Goal: Task Accomplishment & Management: Complete application form

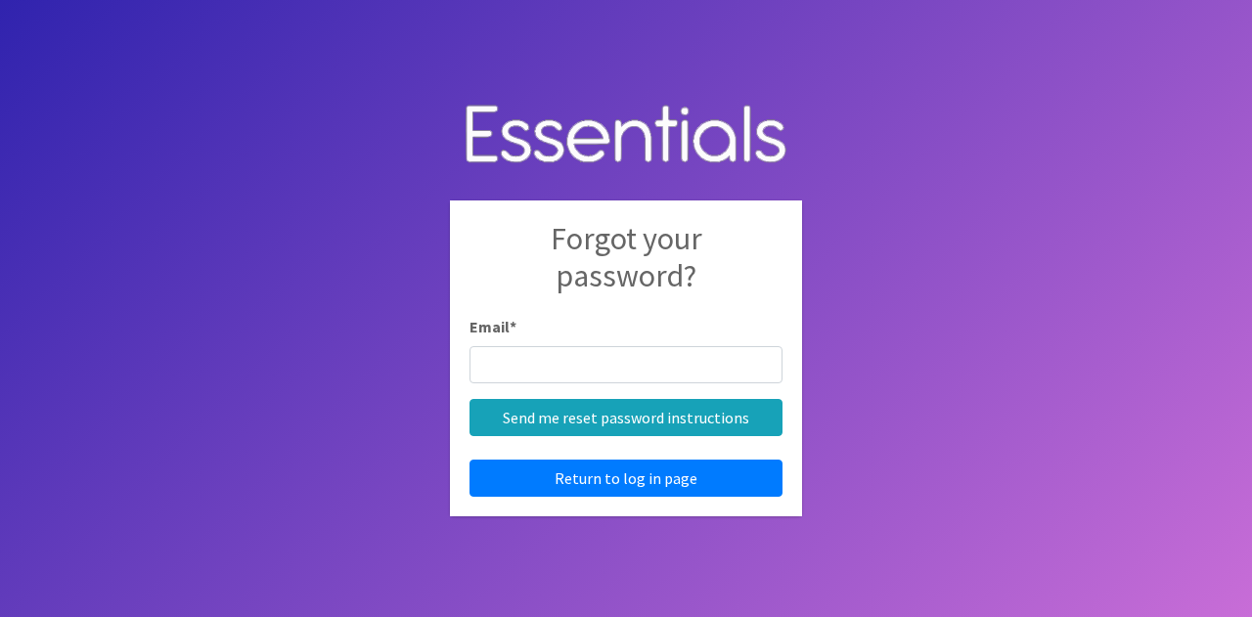
click at [620, 361] on input "Email *" at bounding box center [625, 364] width 313 height 37
type input "[EMAIL_ADDRESS][DOMAIN_NAME]"
click at [659, 496] on div "Forgot your password? Email * [EMAIL_ADDRESS][DOMAIN_NAME] Send me reset passwo…" at bounding box center [626, 358] width 352 height 316
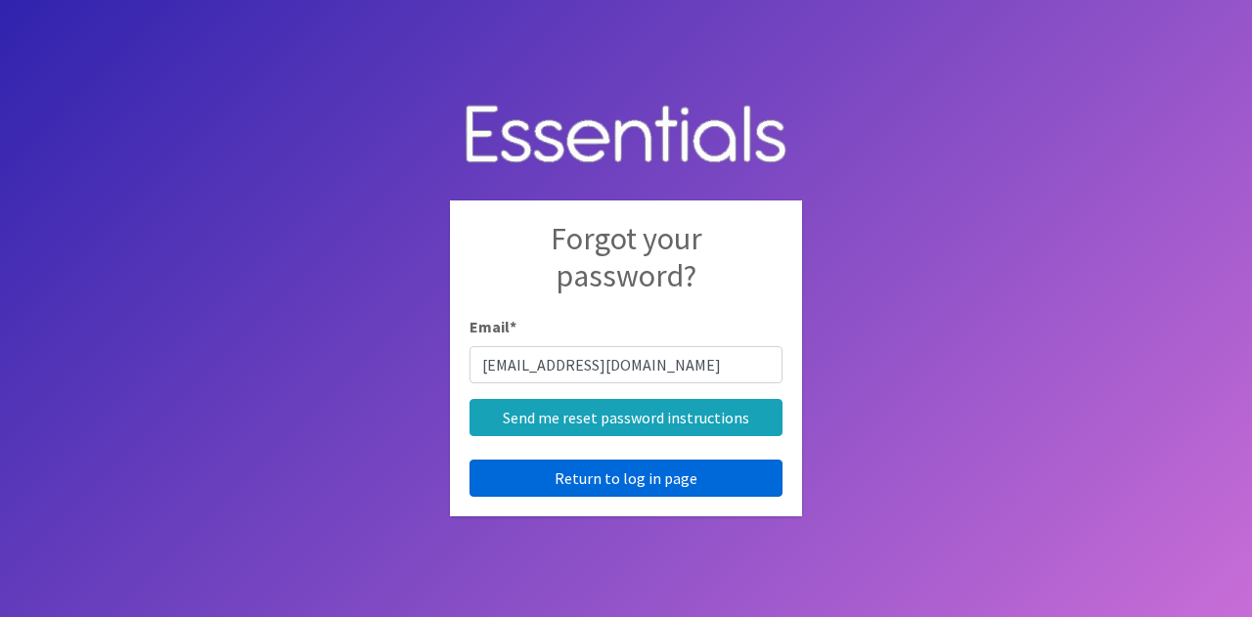
click at [691, 471] on link "Return to log in page" at bounding box center [625, 478] width 313 height 37
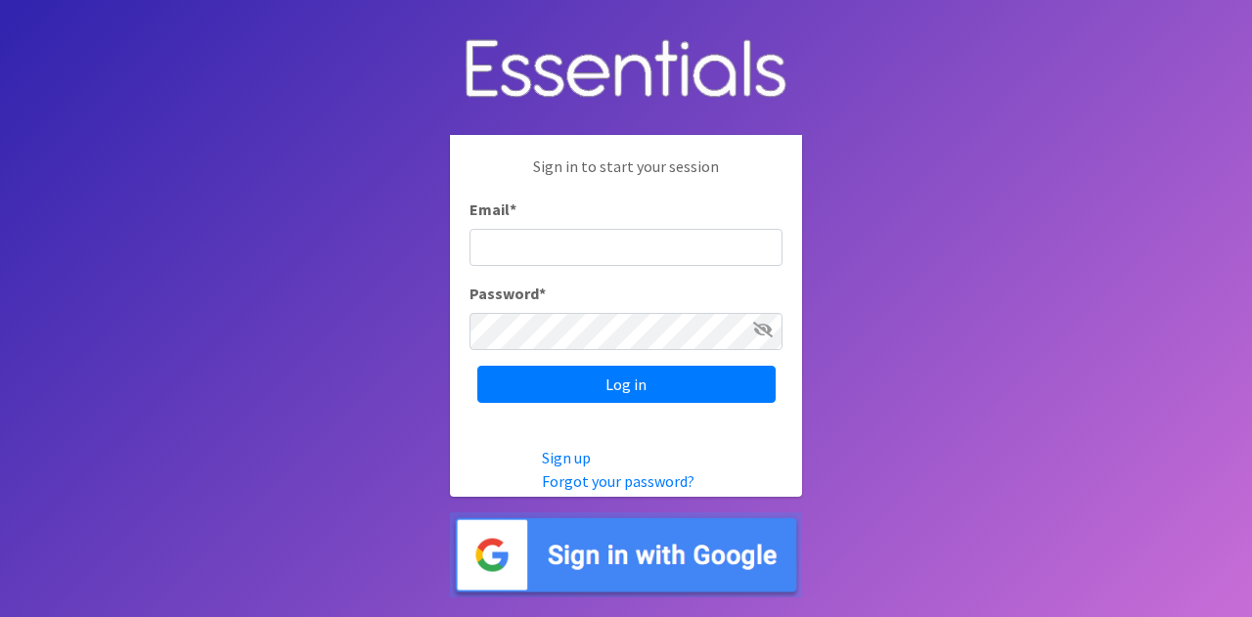
click at [518, 231] on input "Email *" at bounding box center [625, 247] width 313 height 37
click at [514, 260] on input "Email *" at bounding box center [625, 247] width 313 height 37
type input "[EMAIL_ADDRESS][DOMAIN_NAME]"
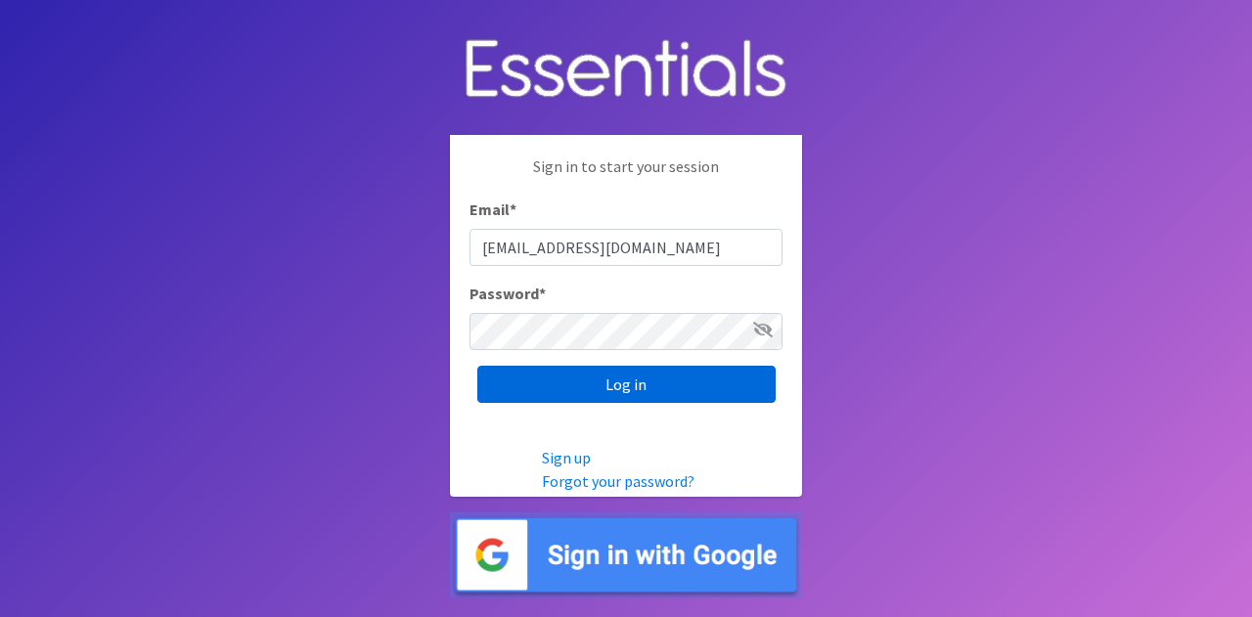
click at [615, 379] on input "Log in" at bounding box center [626, 384] width 298 height 37
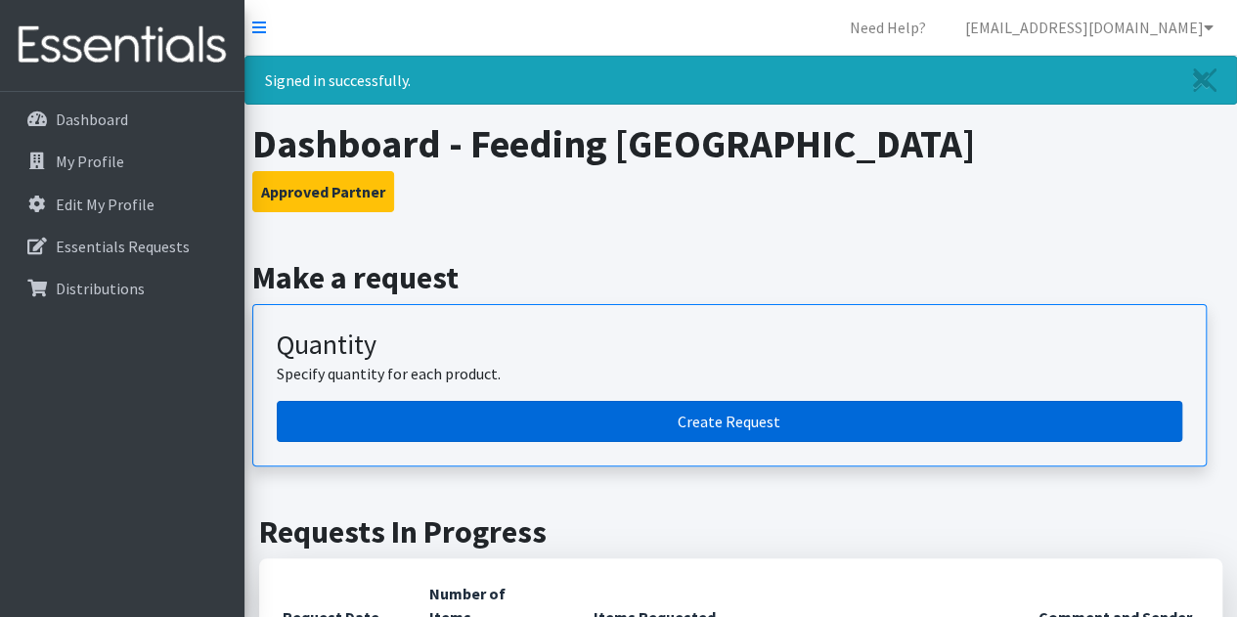
click at [607, 419] on link "Create Request" at bounding box center [730, 421] width 906 height 41
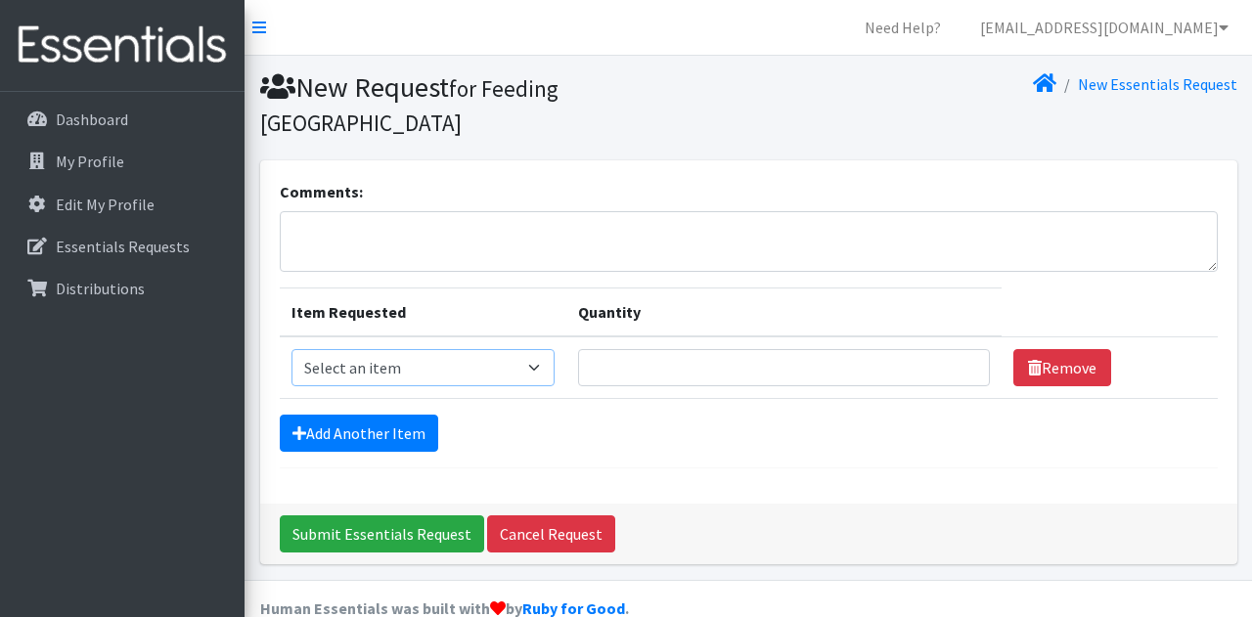
click at [400, 349] on select "Select an item Kids (Newborn) Kids (Preemie) Kids (Size 1) Kids (Size 2) Kids (…" at bounding box center [422, 367] width 263 height 37
select select "732"
click at [291, 349] on select "Select an item Kids (Newborn) Kids (Preemie) Kids (Size 1) Kids (Size 2) Kids (…" at bounding box center [422, 367] width 263 height 37
click at [672, 349] on input "Quantity" at bounding box center [784, 367] width 413 height 37
type input "250"
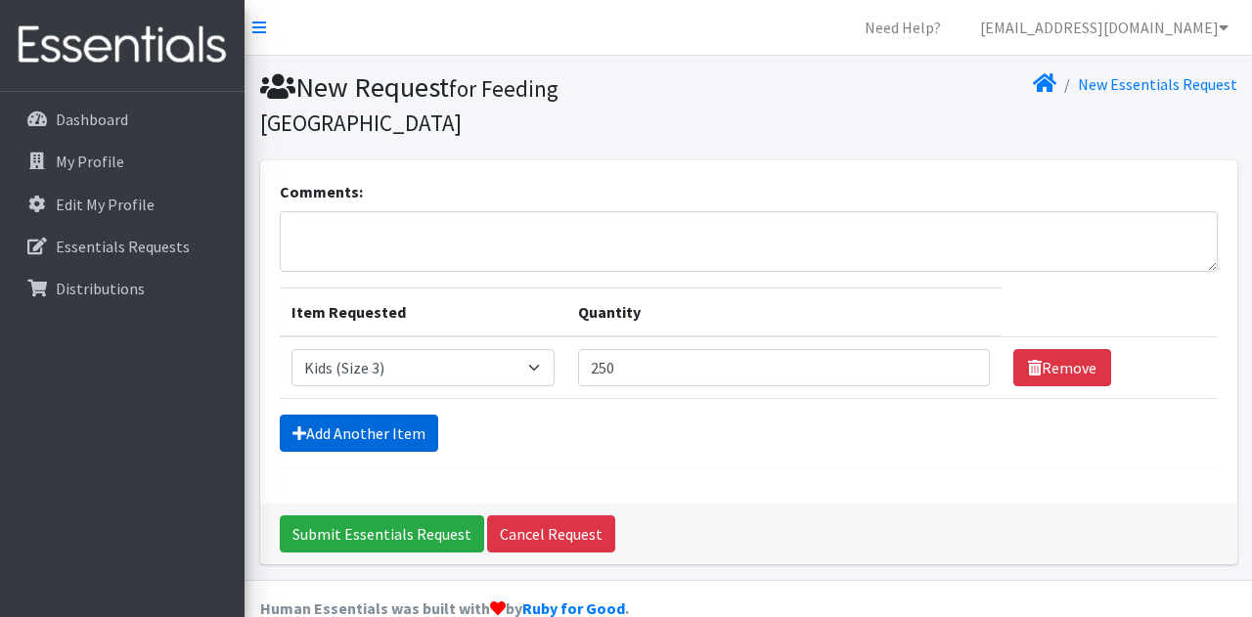
click at [362, 416] on link "Add Another Item" at bounding box center [359, 433] width 158 height 37
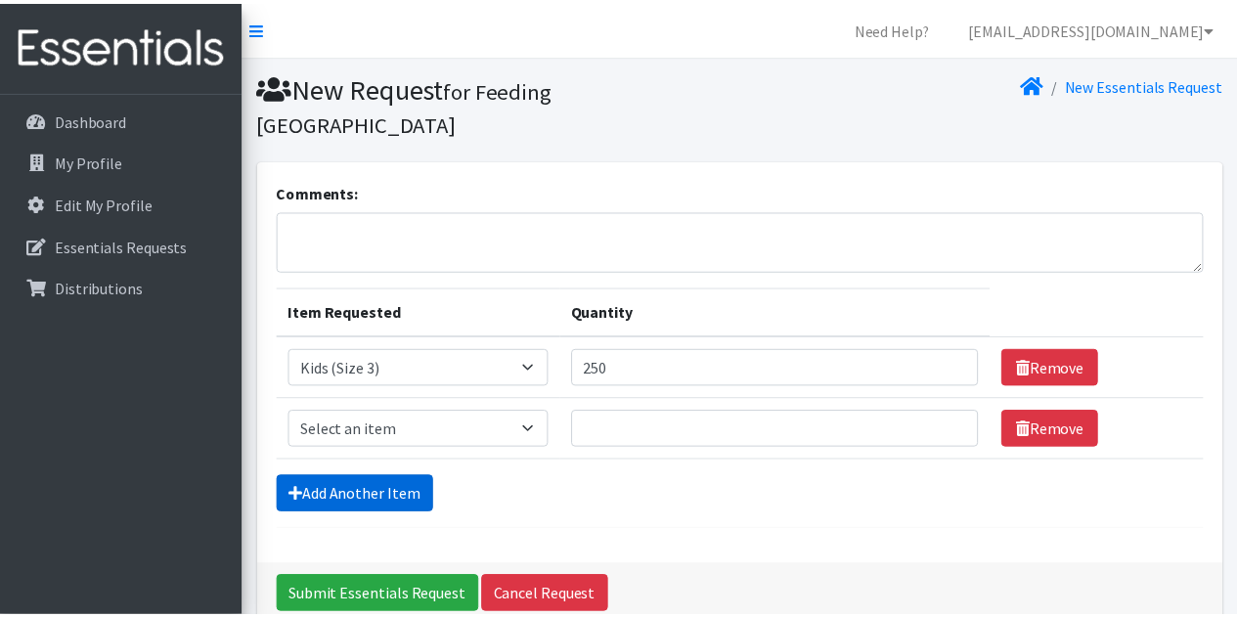
scroll to position [61, 0]
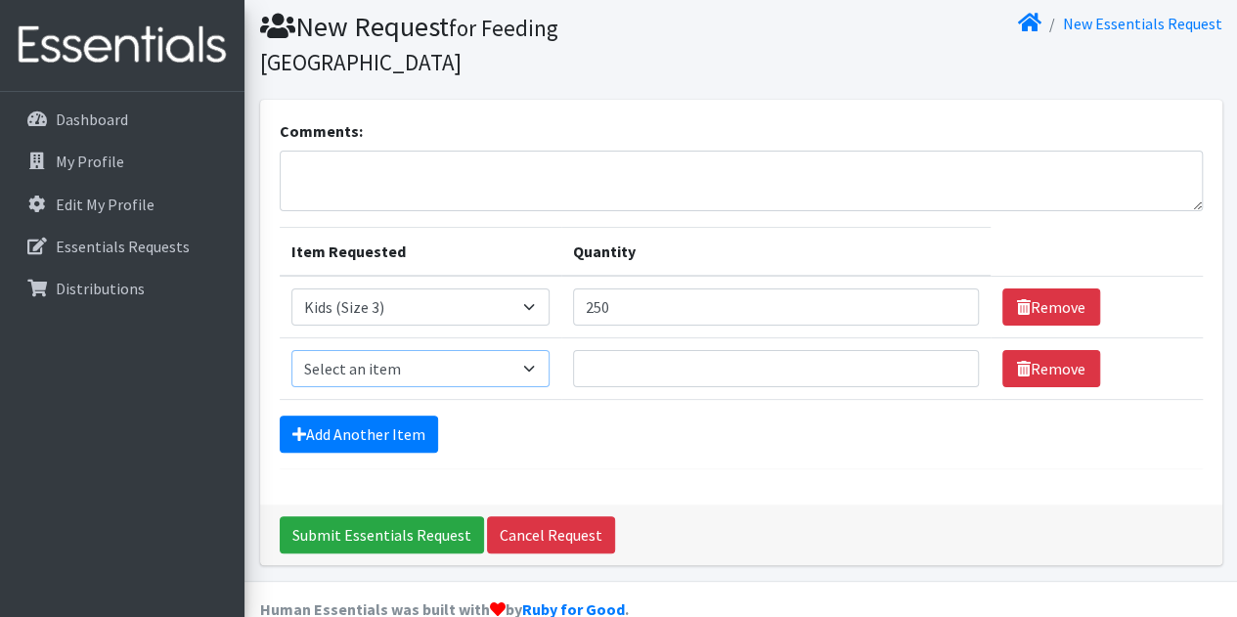
click at [419, 350] on select "Select an item Kids (Newborn) Kids (Preemie) Kids (Size 1) Kids (Size 2) Kids (…" at bounding box center [420, 368] width 258 height 37
select select "739"
click at [291, 350] on select "Select an item Kids (Newborn) Kids (Preemie) Kids (Size 1) Kids (Size 2) Kids (…" at bounding box center [420, 368] width 258 height 37
click at [638, 350] on input "Quantity" at bounding box center [776, 368] width 406 height 37
type input "500"
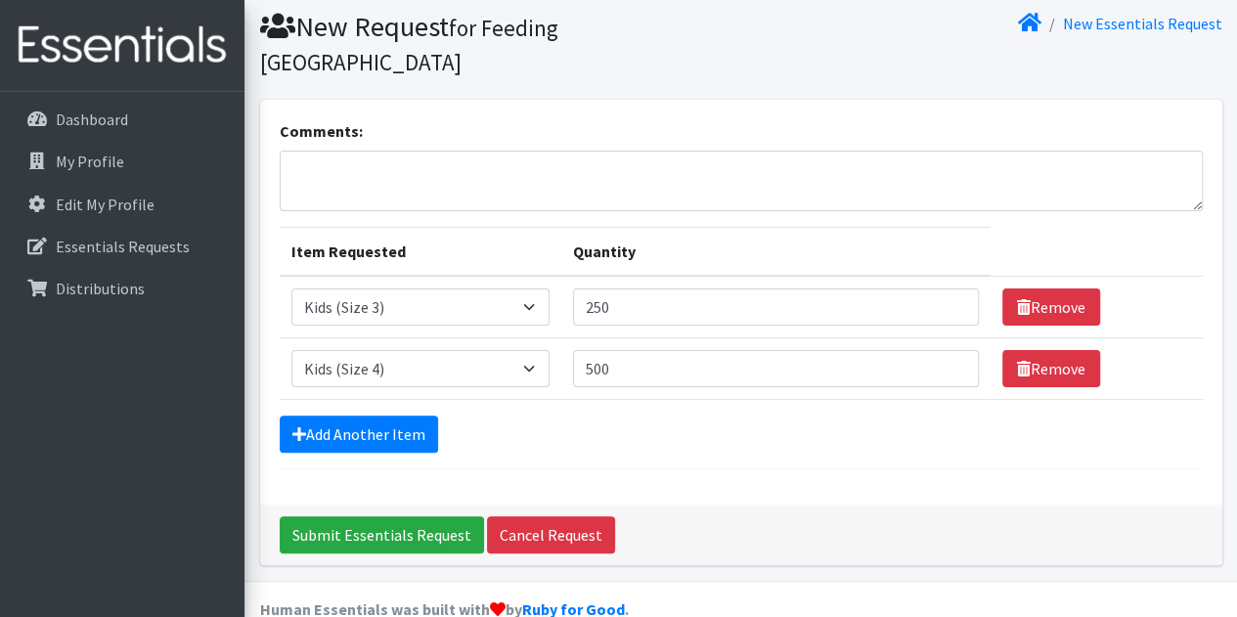
click at [513, 416] on div "Add Another Item" at bounding box center [741, 434] width 923 height 37
click at [395, 516] on input "Submit Essentials Request" at bounding box center [382, 534] width 204 height 37
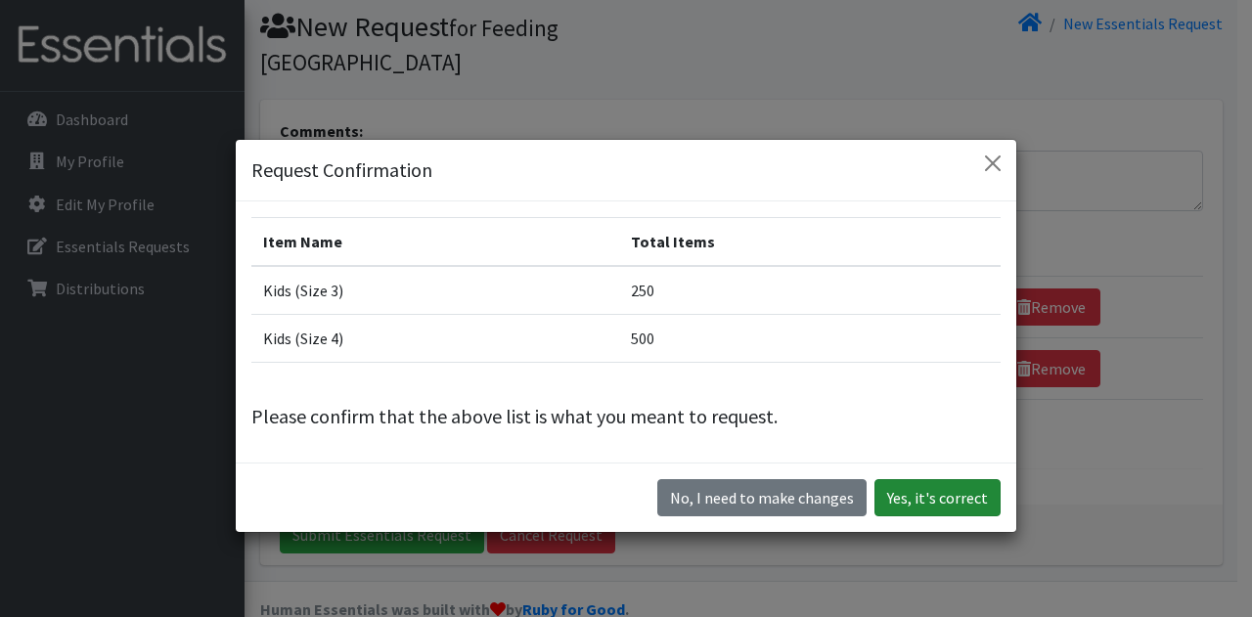
click at [923, 494] on button "Yes, it's correct" at bounding box center [937, 497] width 126 height 37
